Goal: Task Accomplishment & Management: Use online tool/utility

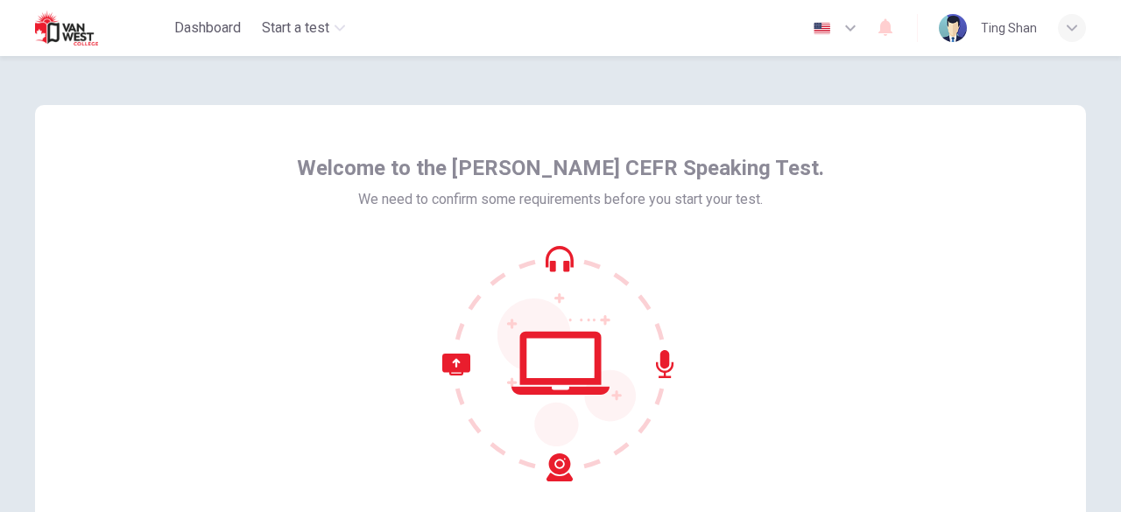
click at [336, 348] on div at bounding box center [560, 363] width 527 height 236
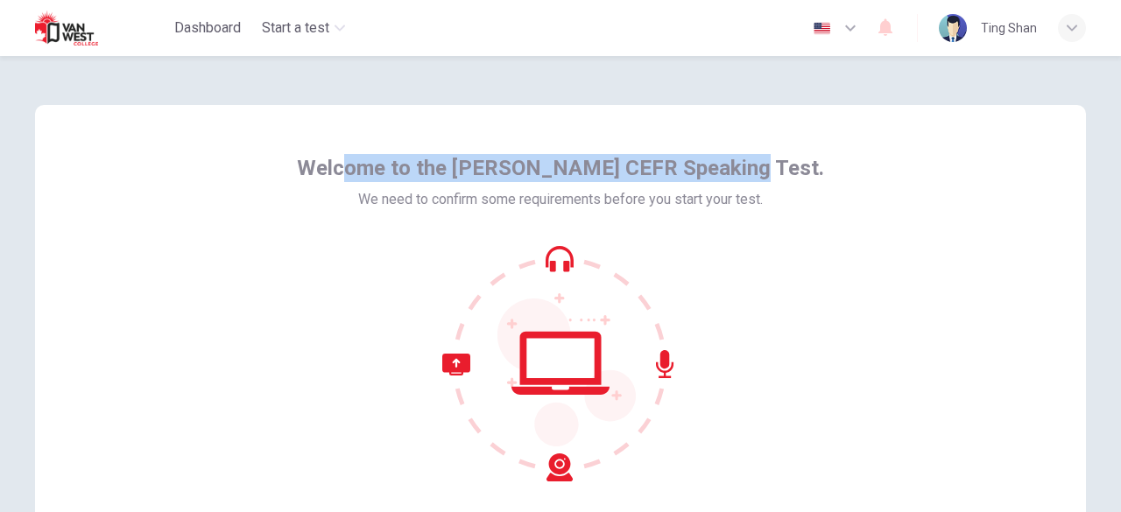
drag, startPoint x: 378, startPoint y: 182, endPoint x: 776, endPoint y: 192, distance: 397.6
click at [776, 192] on div "Welcome to the [PERSON_NAME] CEFR Speaking Test. We need to confirm some requir…" at bounding box center [560, 182] width 527 height 56
click at [728, 162] on span "Welcome to the [PERSON_NAME] CEFR Speaking Test." at bounding box center [560, 168] width 527 height 28
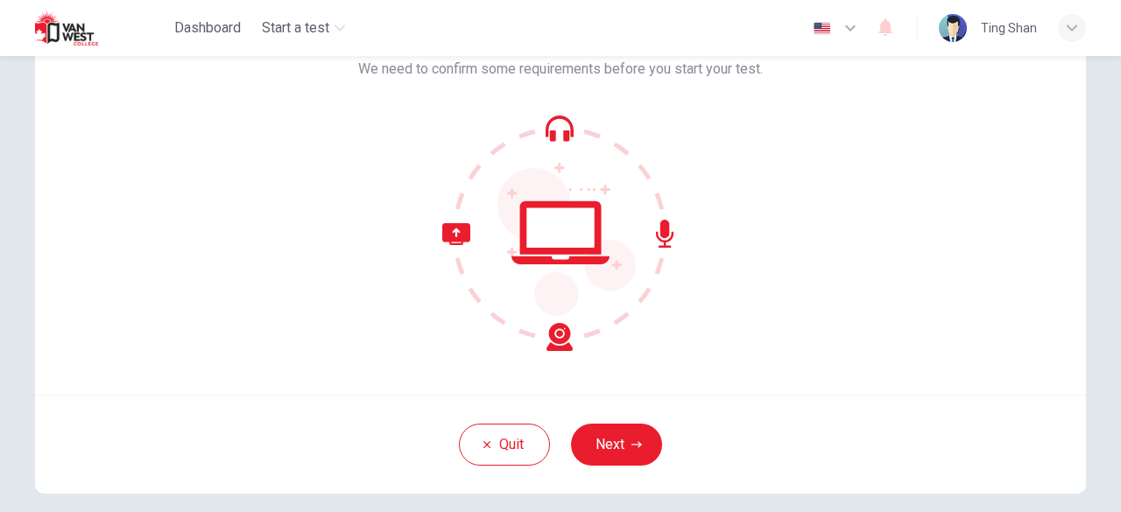
scroll to position [216, 0]
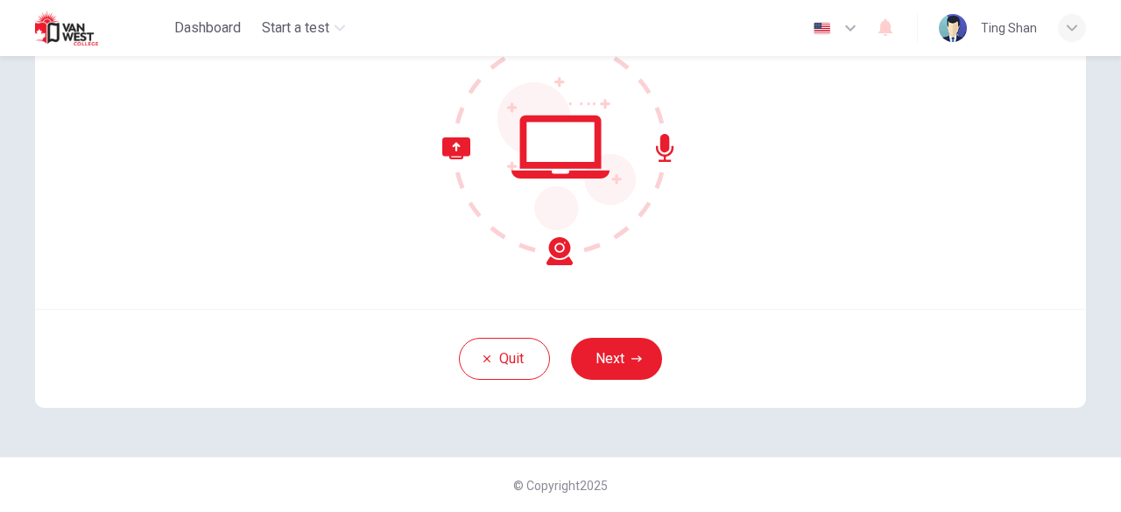
click at [620, 362] on button "Next" at bounding box center [616, 359] width 91 height 42
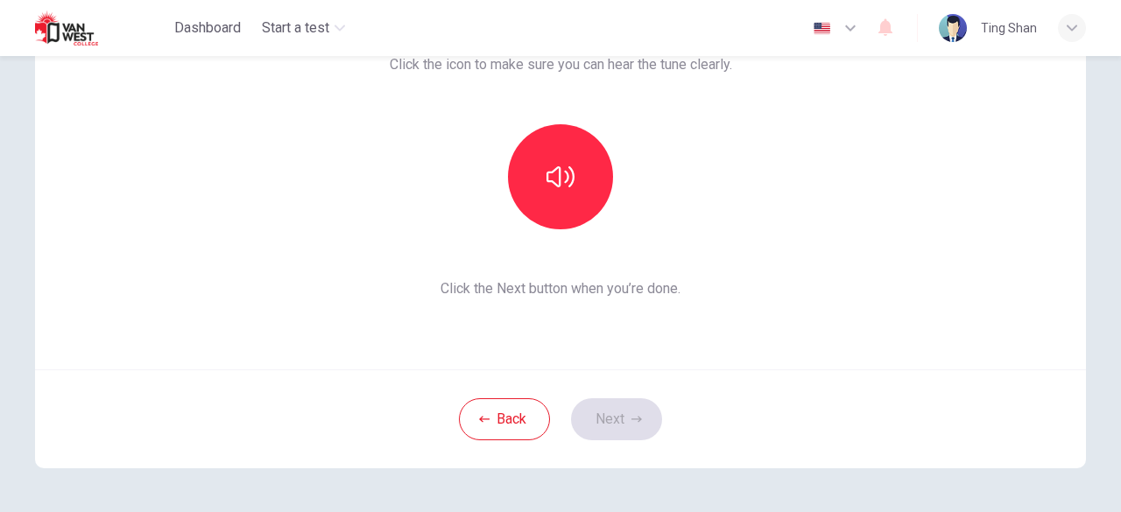
scroll to position [129, 0]
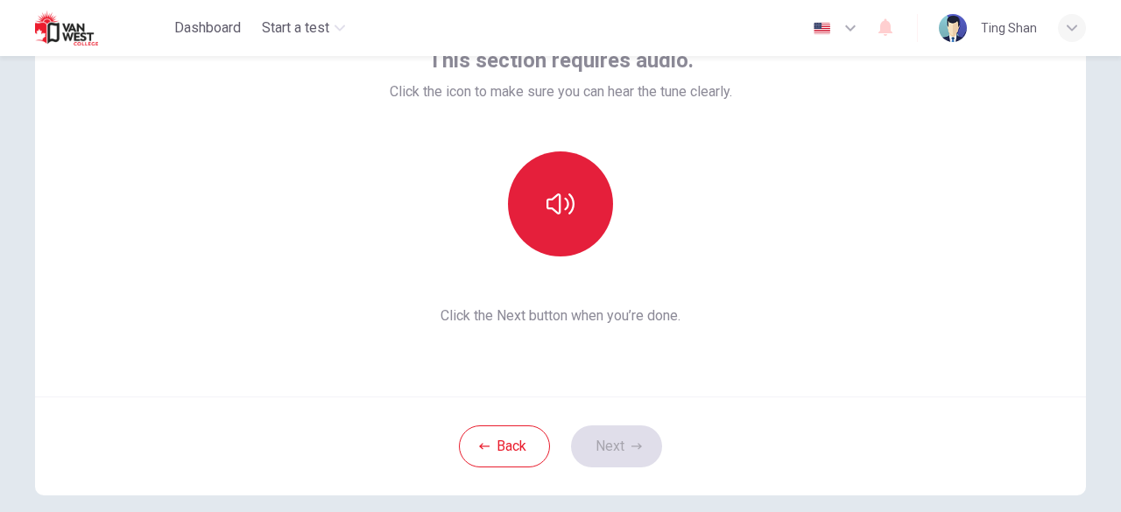
click at [546, 196] on icon "button" at bounding box center [560, 204] width 28 height 28
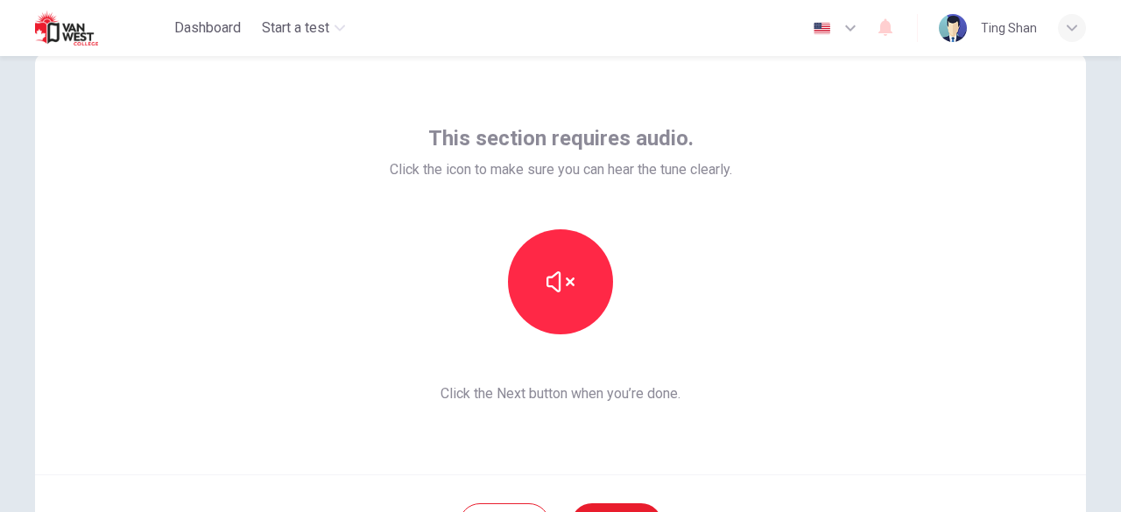
scroll to position [88, 0]
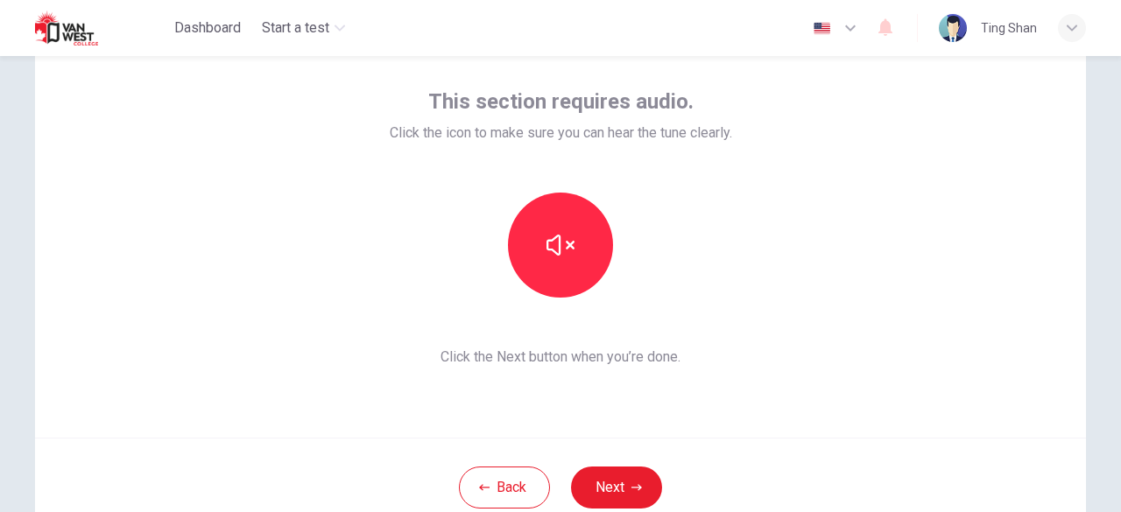
click at [623, 483] on button "Next" at bounding box center [616, 488] width 91 height 42
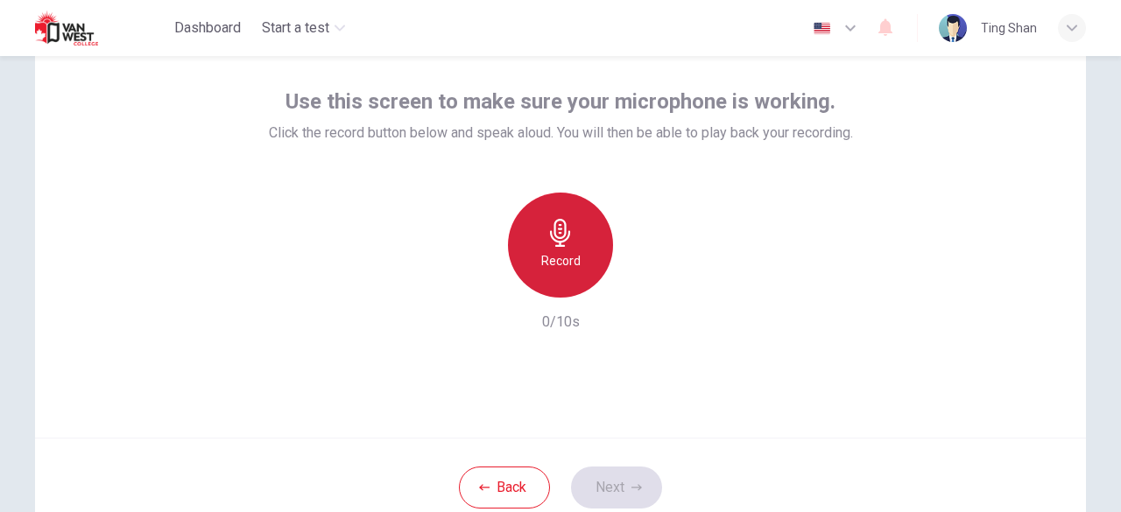
click at [566, 236] on icon "button" at bounding box center [560, 233] width 28 height 28
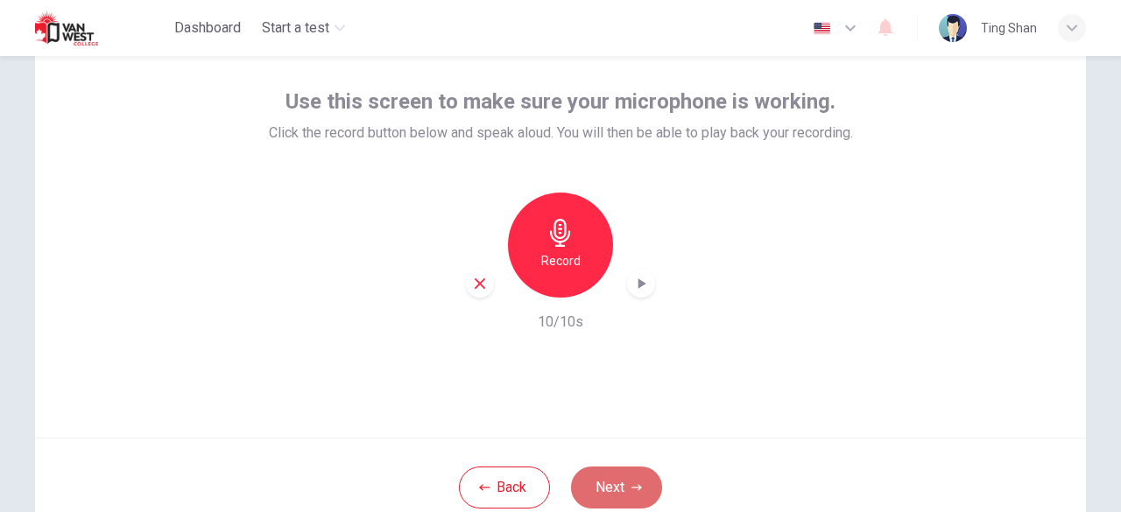
click at [614, 489] on button "Next" at bounding box center [616, 488] width 91 height 42
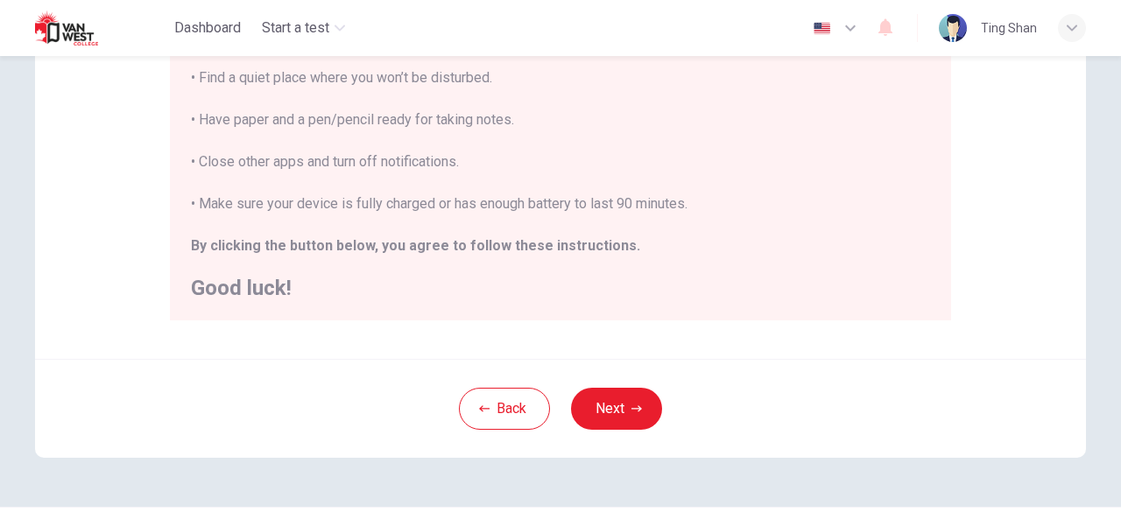
scroll to position [438, 0]
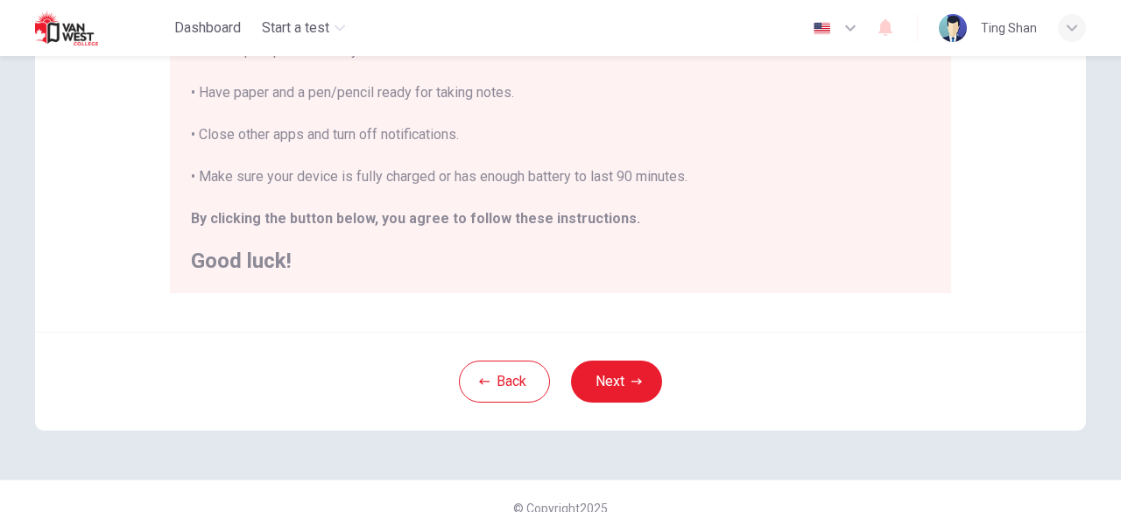
click at [613, 377] on button "Next" at bounding box center [616, 382] width 91 height 42
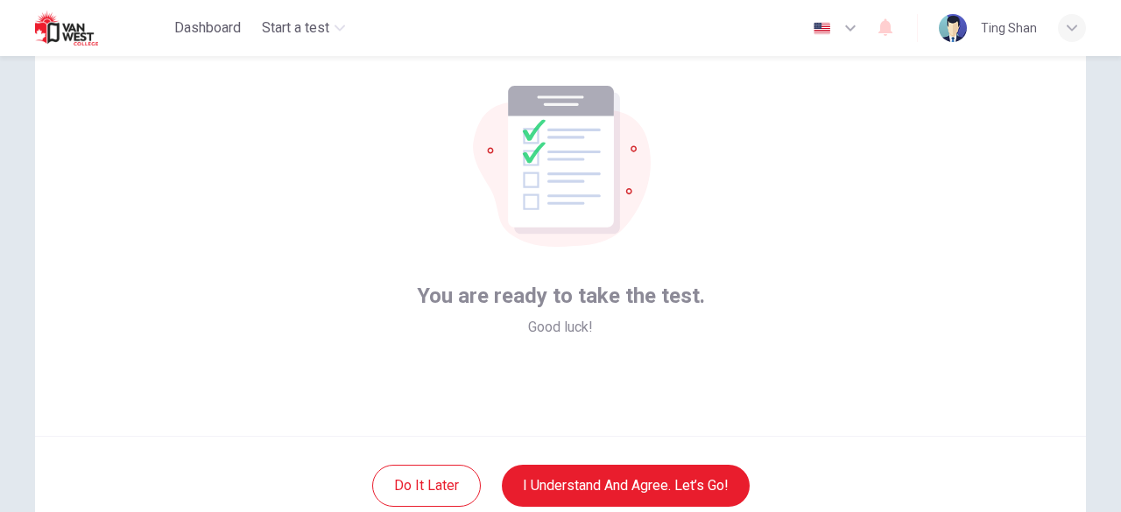
scroll to position [129, 0]
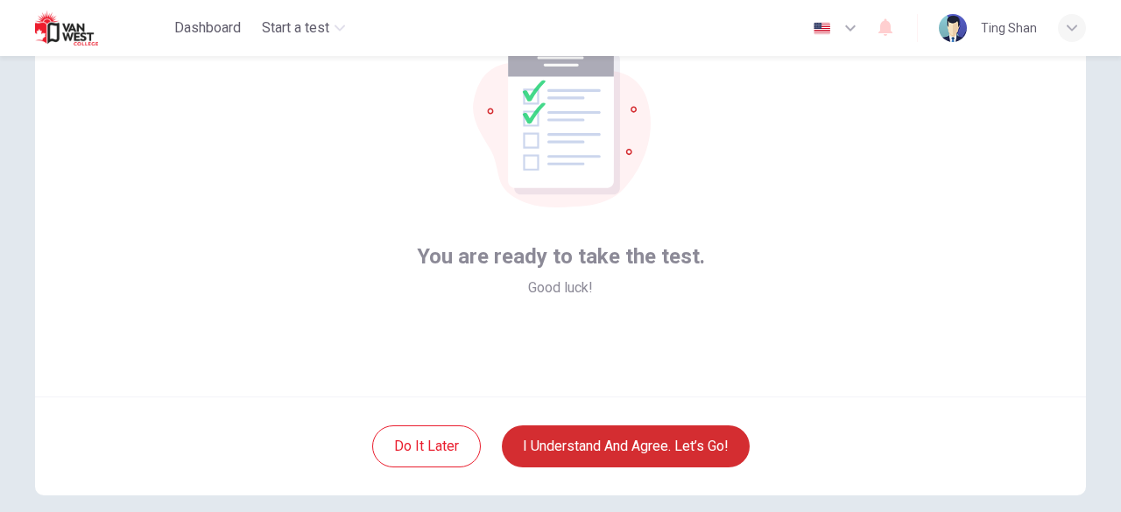
click at [538, 453] on button "I understand and agree. Let’s go!" at bounding box center [626, 446] width 248 height 42
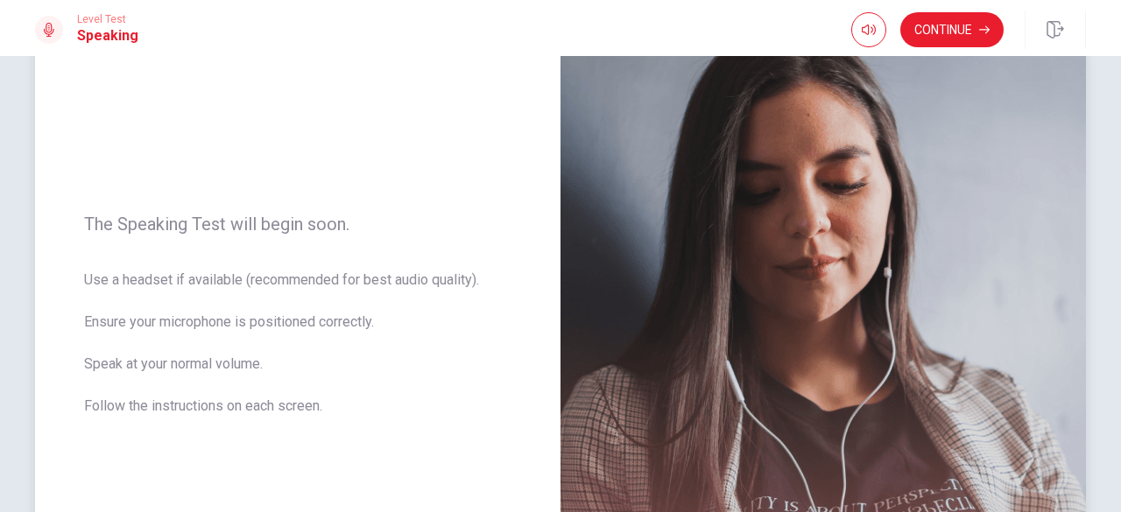
scroll to position [175, 0]
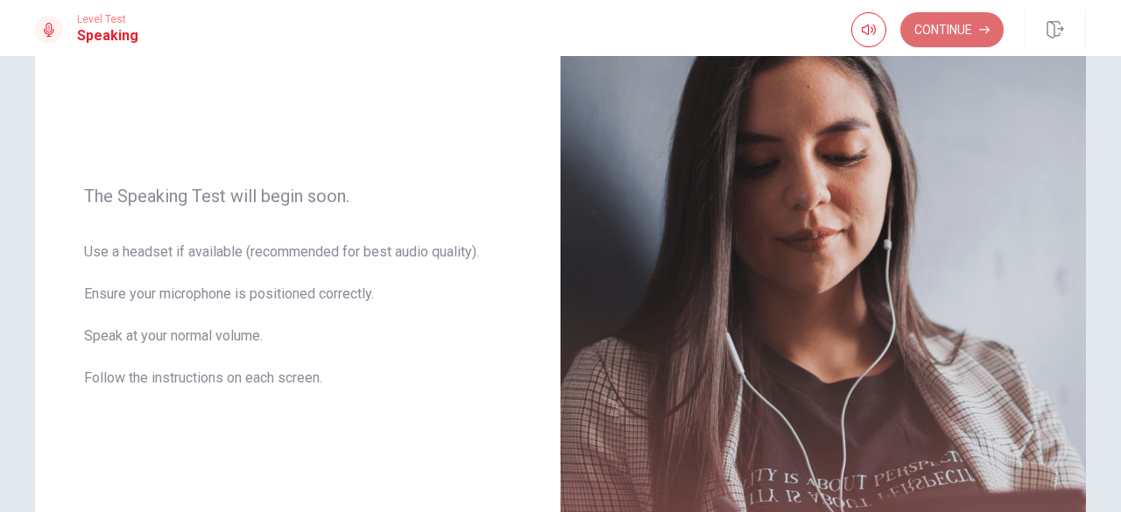
click at [956, 26] on button "Continue" at bounding box center [951, 29] width 103 height 35
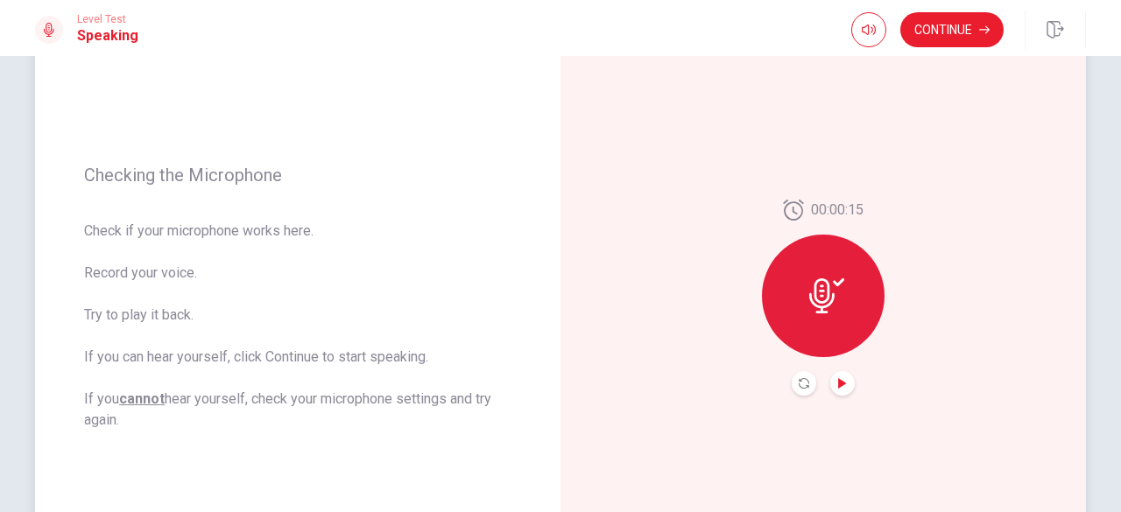
click at [846, 382] on button "Play Audio" at bounding box center [842, 383] width 25 height 25
click at [840, 385] on icon "Pause Audio" at bounding box center [842, 383] width 9 height 11
click at [927, 41] on button "Continue" at bounding box center [951, 29] width 103 height 35
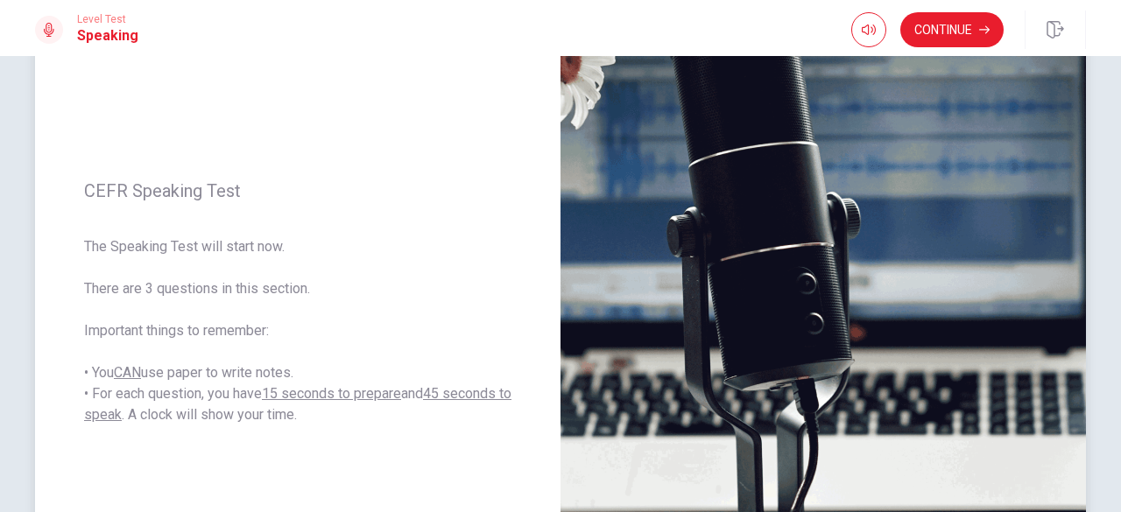
scroll to position [257, 0]
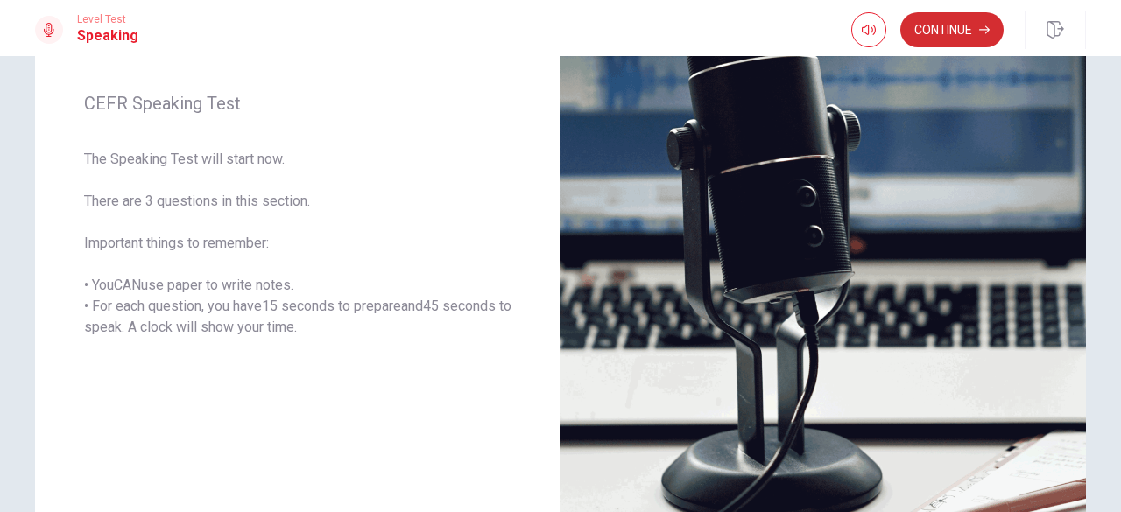
click at [958, 31] on button "Continue" at bounding box center [951, 29] width 103 height 35
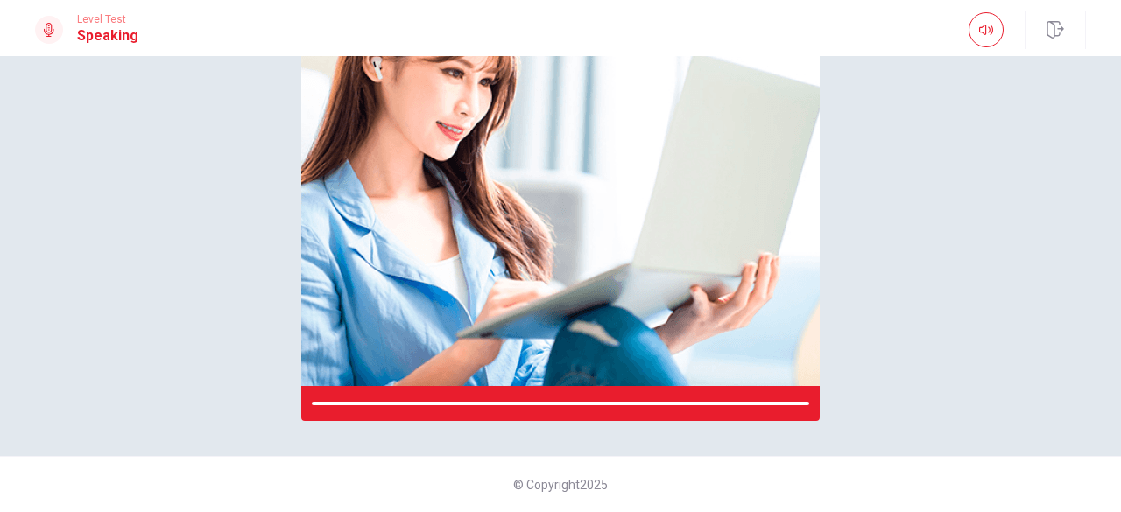
scroll to position [168, 0]
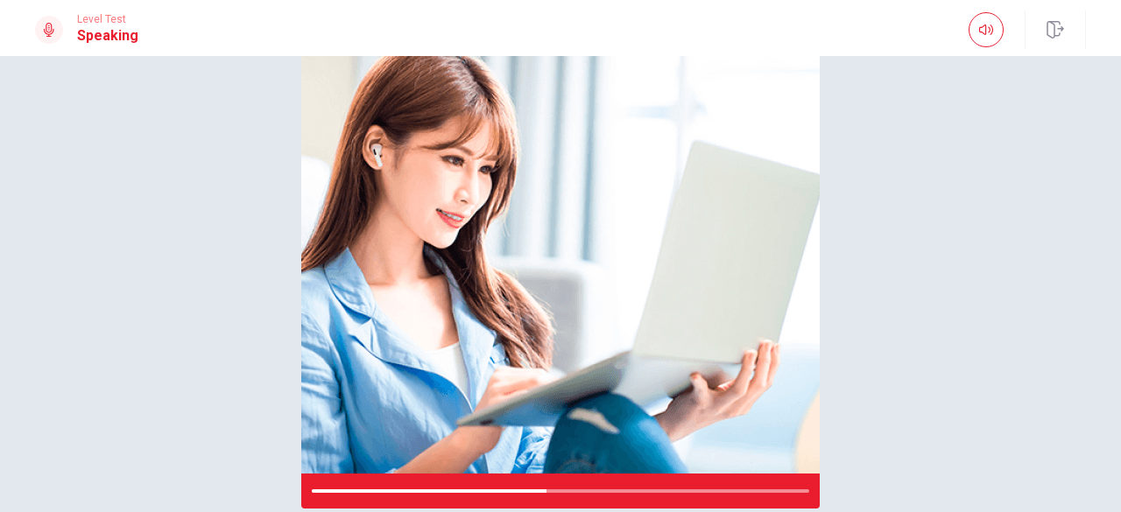
click at [156, 270] on div "Please Listen Carefully" at bounding box center [560, 216] width 1107 height 586
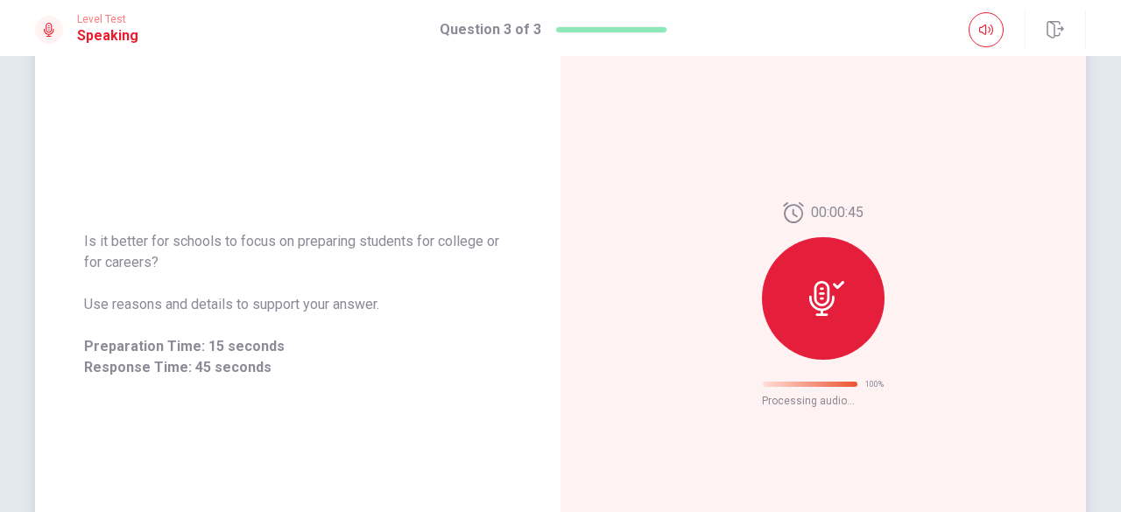
scroll to position [124, 0]
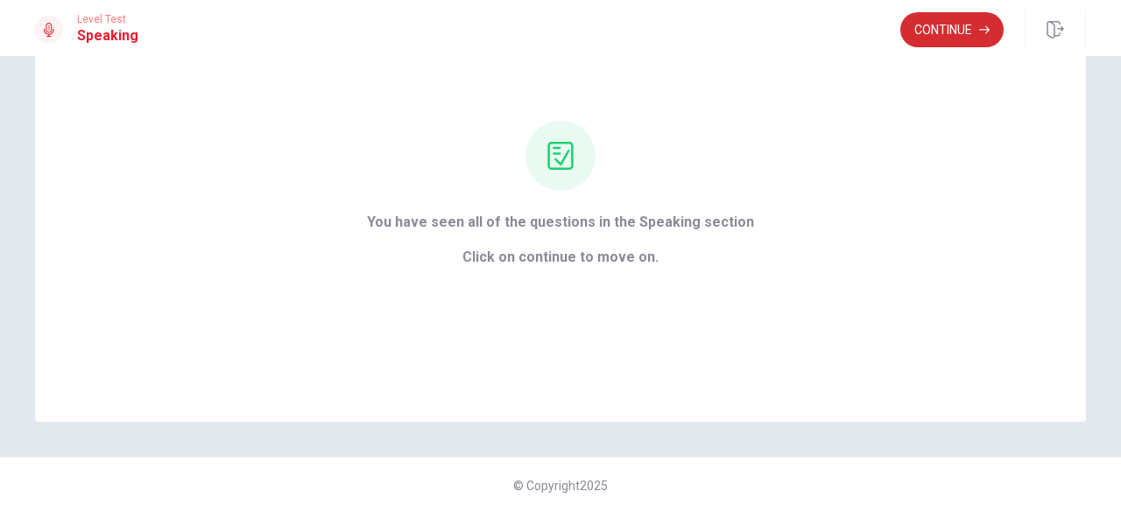
click at [928, 32] on button "Continue" at bounding box center [951, 29] width 103 height 35
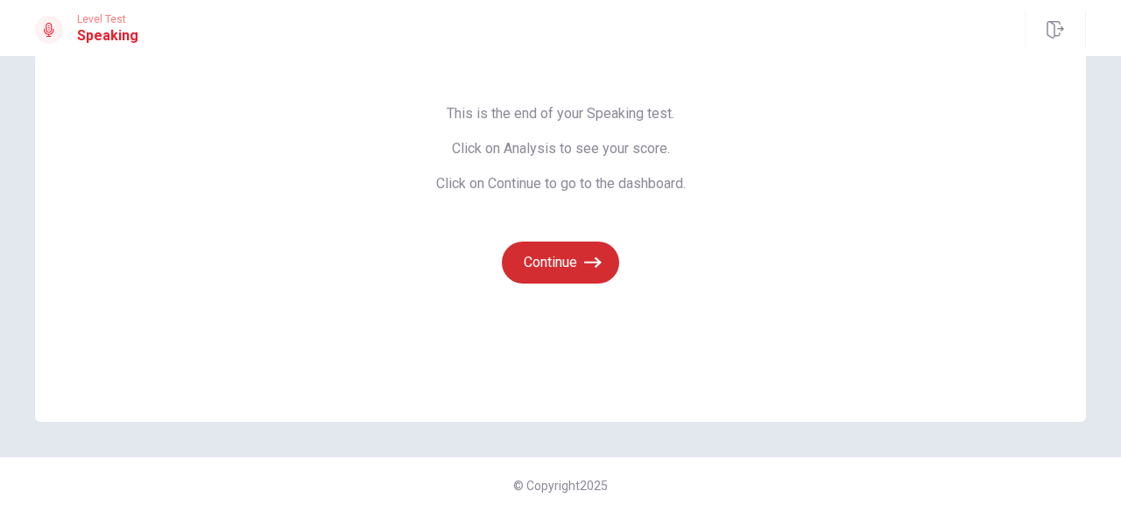
click at [531, 276] on button "Continue" at bounding box center [560, 263] width 117 height 42
